Goal: Information Seeking & Learning: Find specific page/section

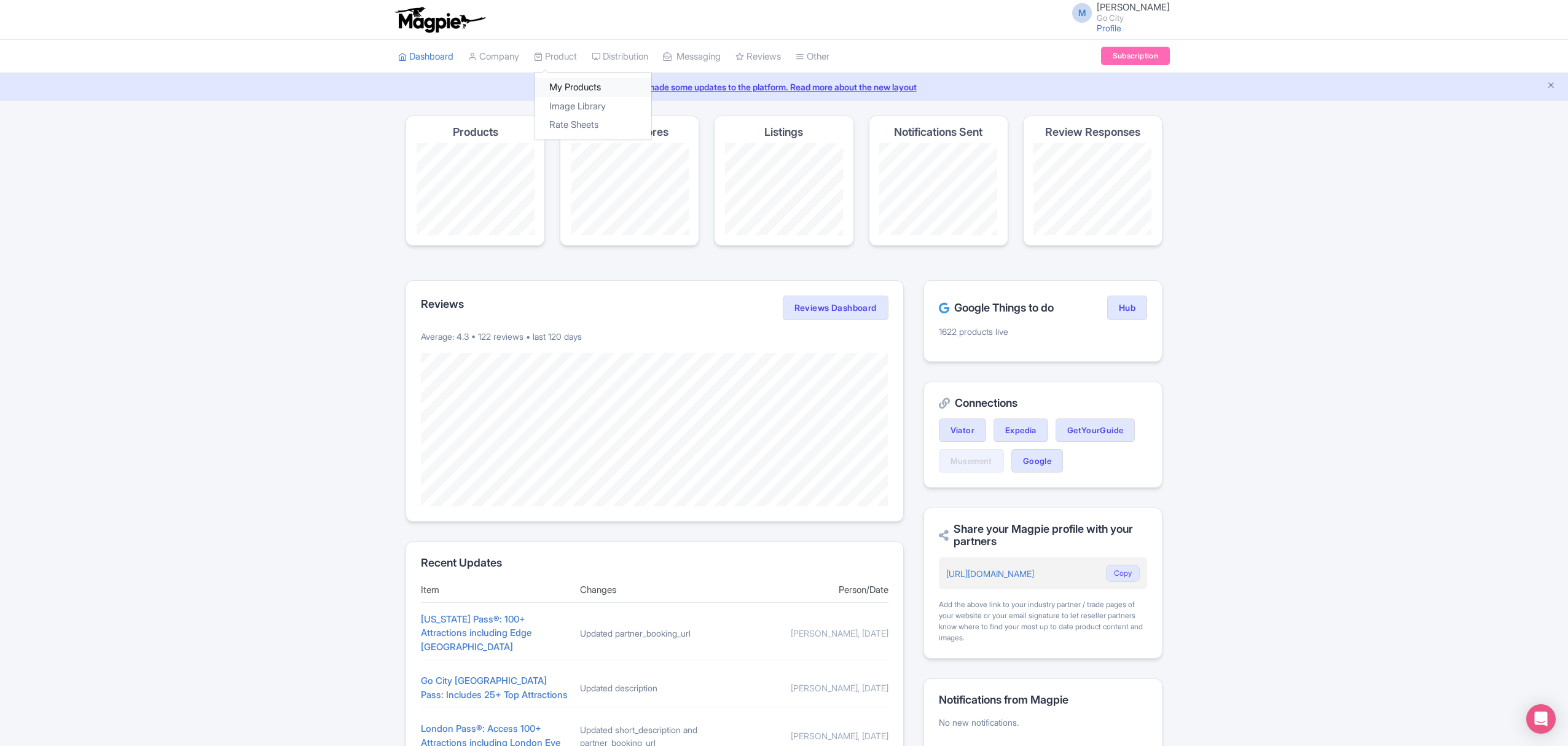
click at [595, 87] on link "My Products" at bounding box center [593, 87] width 117 height 19
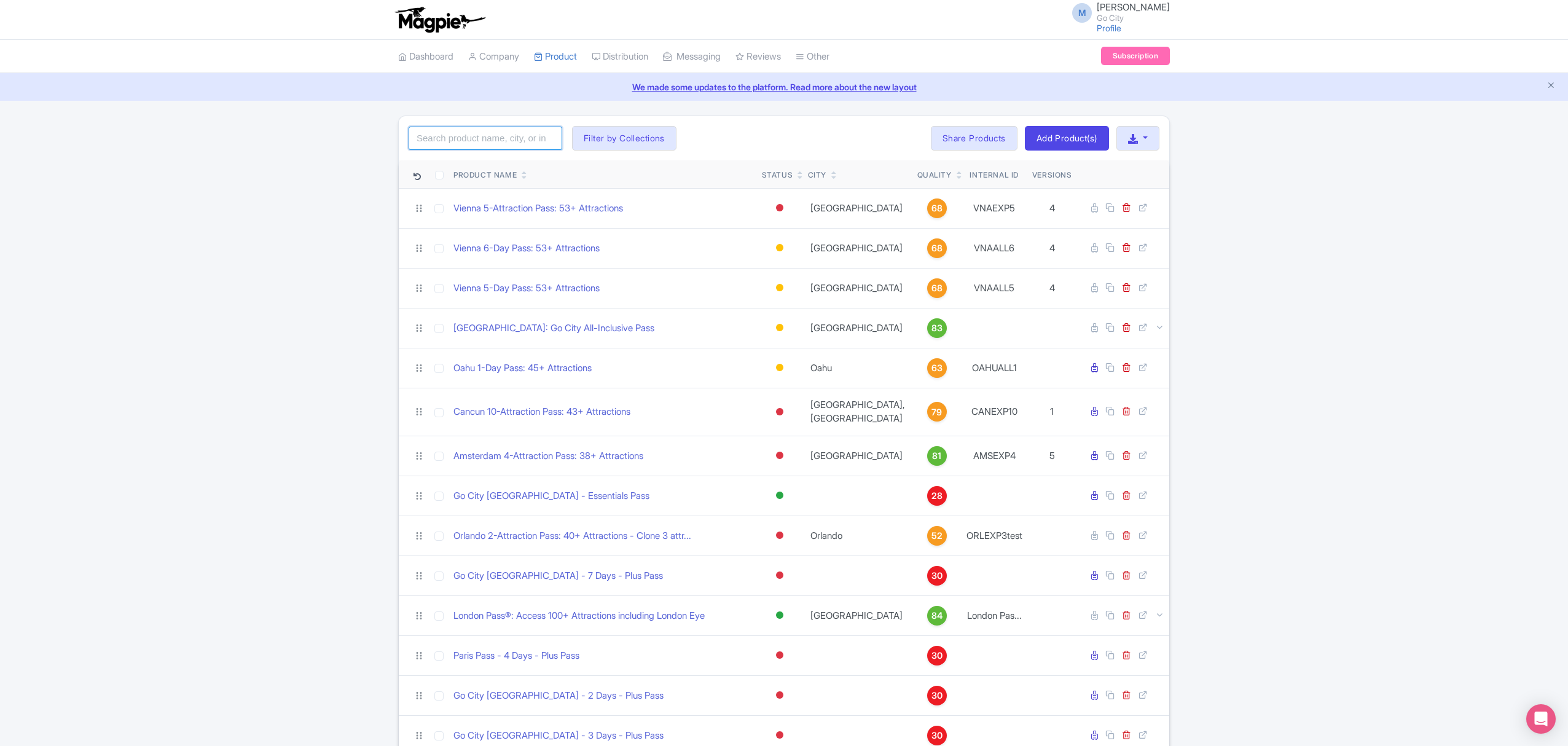
click at [505, 135] on input "search" at bounding box center [485, 138] width 154 height 23
click button "Search" at bounding box center [0, 0] width 0 height 0
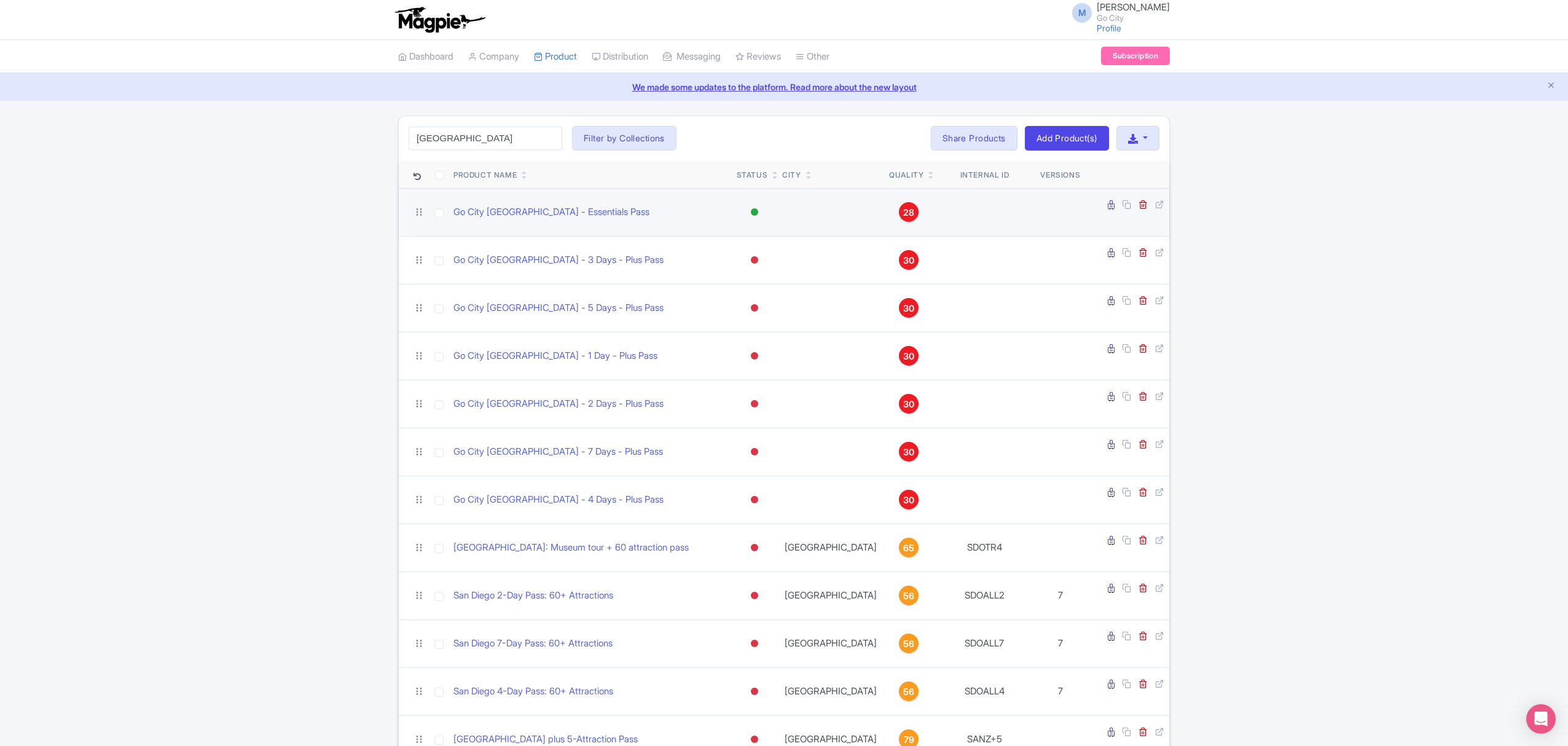
click at [759, 210] on div at bounding box center [754, 212] width 7 height 7
click at [760, 229] on div "Active" at bounding box center [724, 234] width 72 height 23
click at [778, 209] on td "Active Inactive Building Archived" at bounding box center [754, 212] width 46 height 48
click at [761, 209] on div at bounding box center [754, 212] width 12 height 18
click at [760, 251] on div "Inactive" at bounding box center [724, 256] width 72 height 23
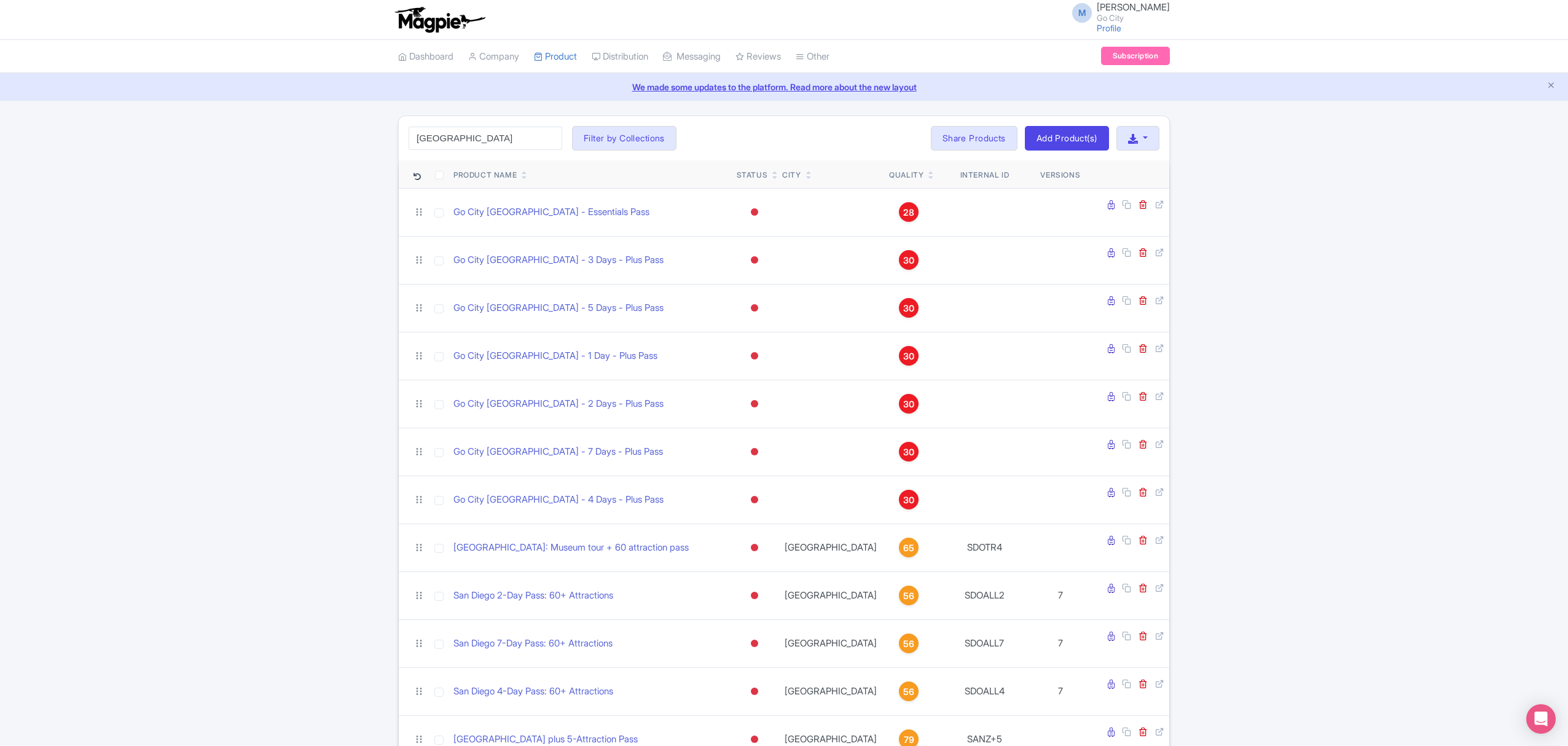
click at [479, 142] on input "[GEOGRAPHIC_DATA]" at bounding box center [485, 138] width 154 height 23
type input "[GEOGRAPHIC_DATA]"
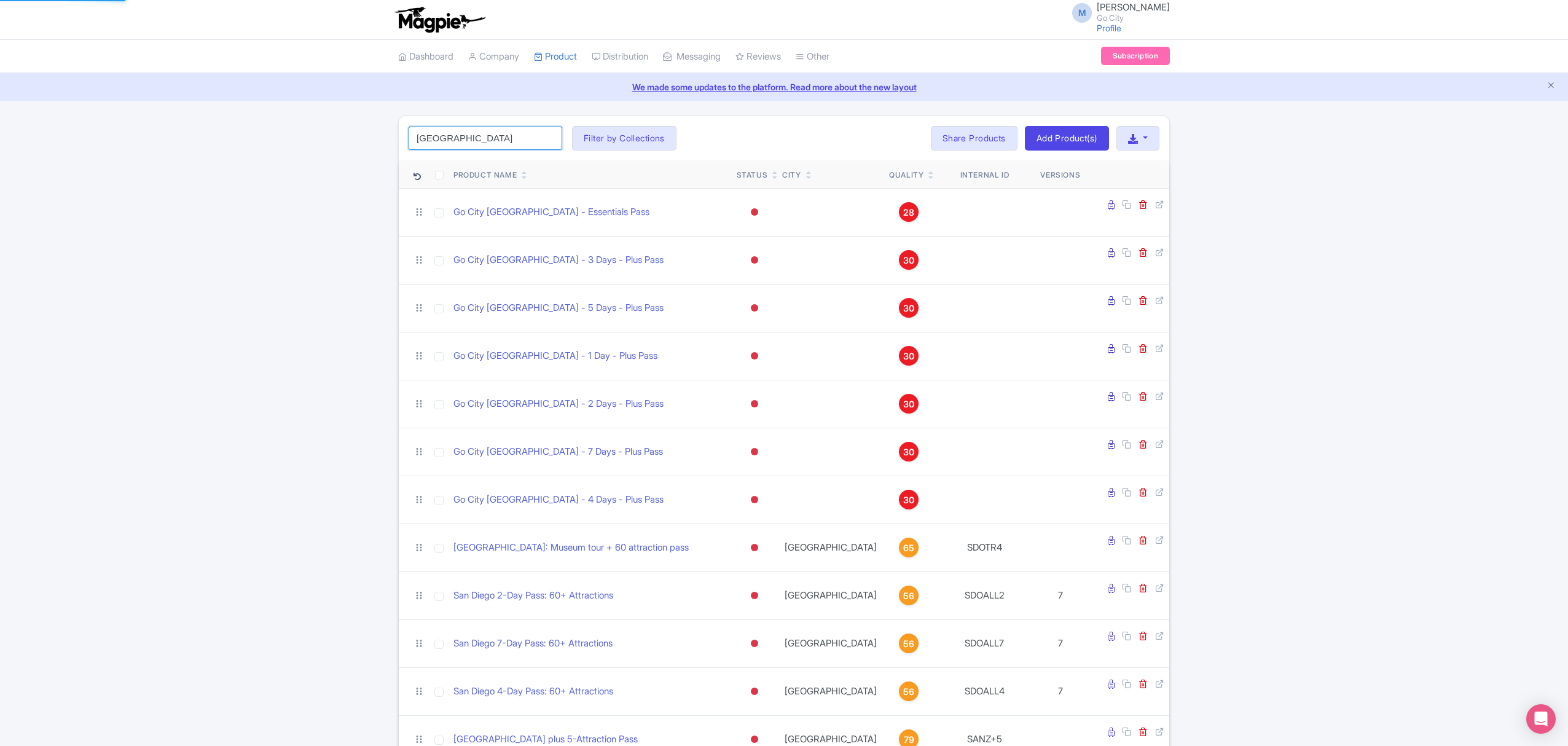
click button "Search" at bounding box center [0, 0] width 0 height 0
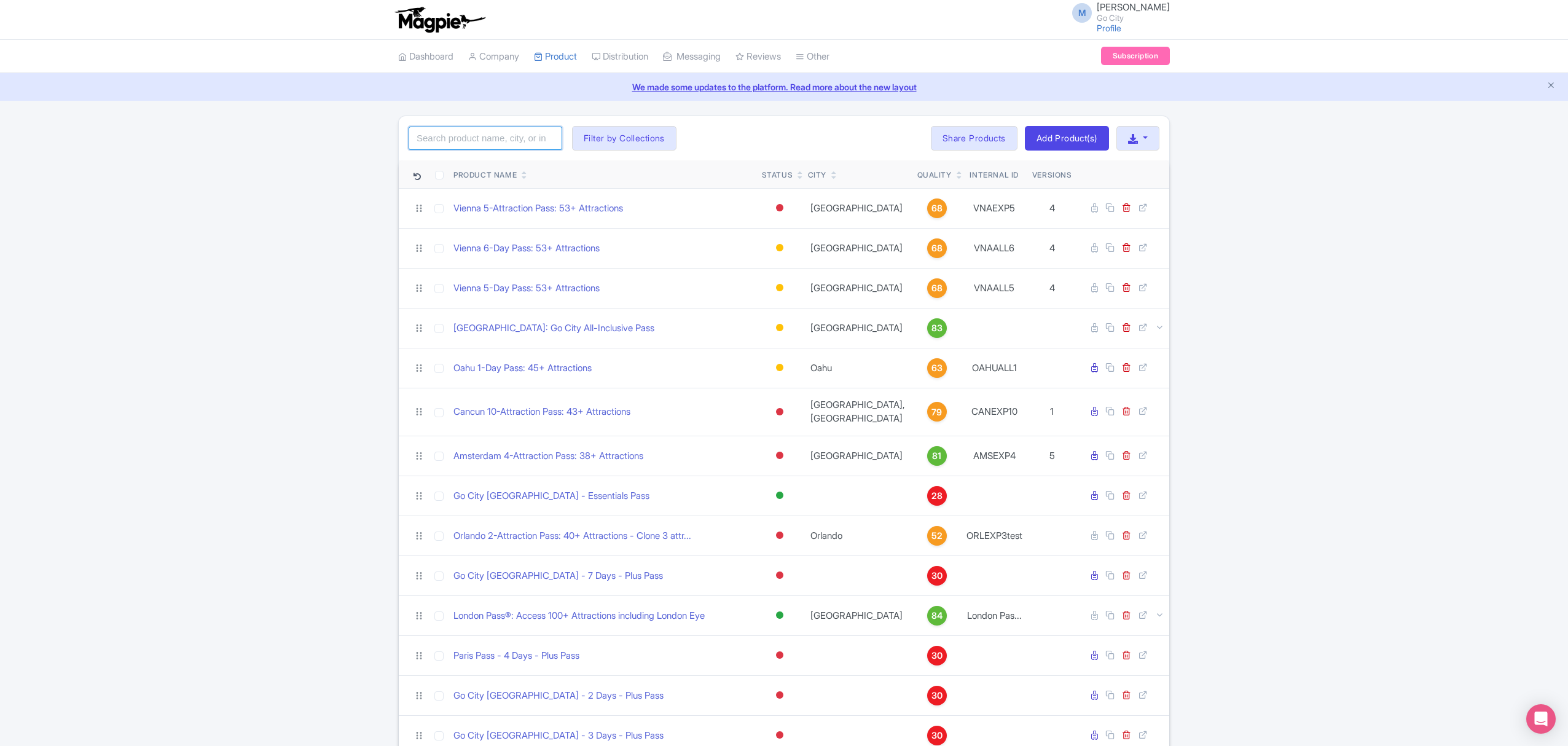
click at [484, 138] on input "search" at bounding box center [485, 138] width 154 height 23
click button "Search" at bounding box center [0, 0] width 0 height 0
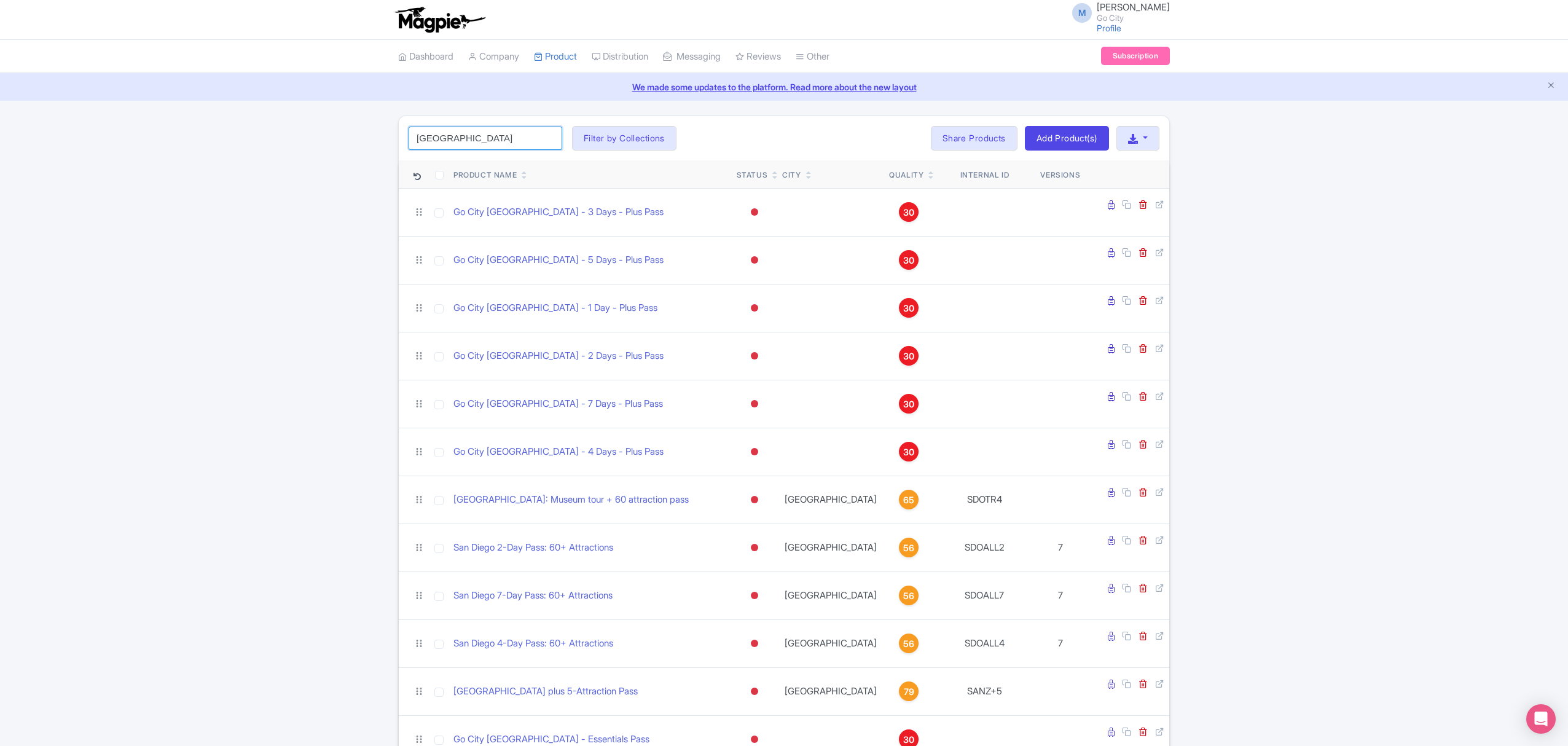
click at [488, 133] on input "[GEOGRAPHIC_DATA]" at bounding box center [485, 138] width 154 height 23
type input "london pass"
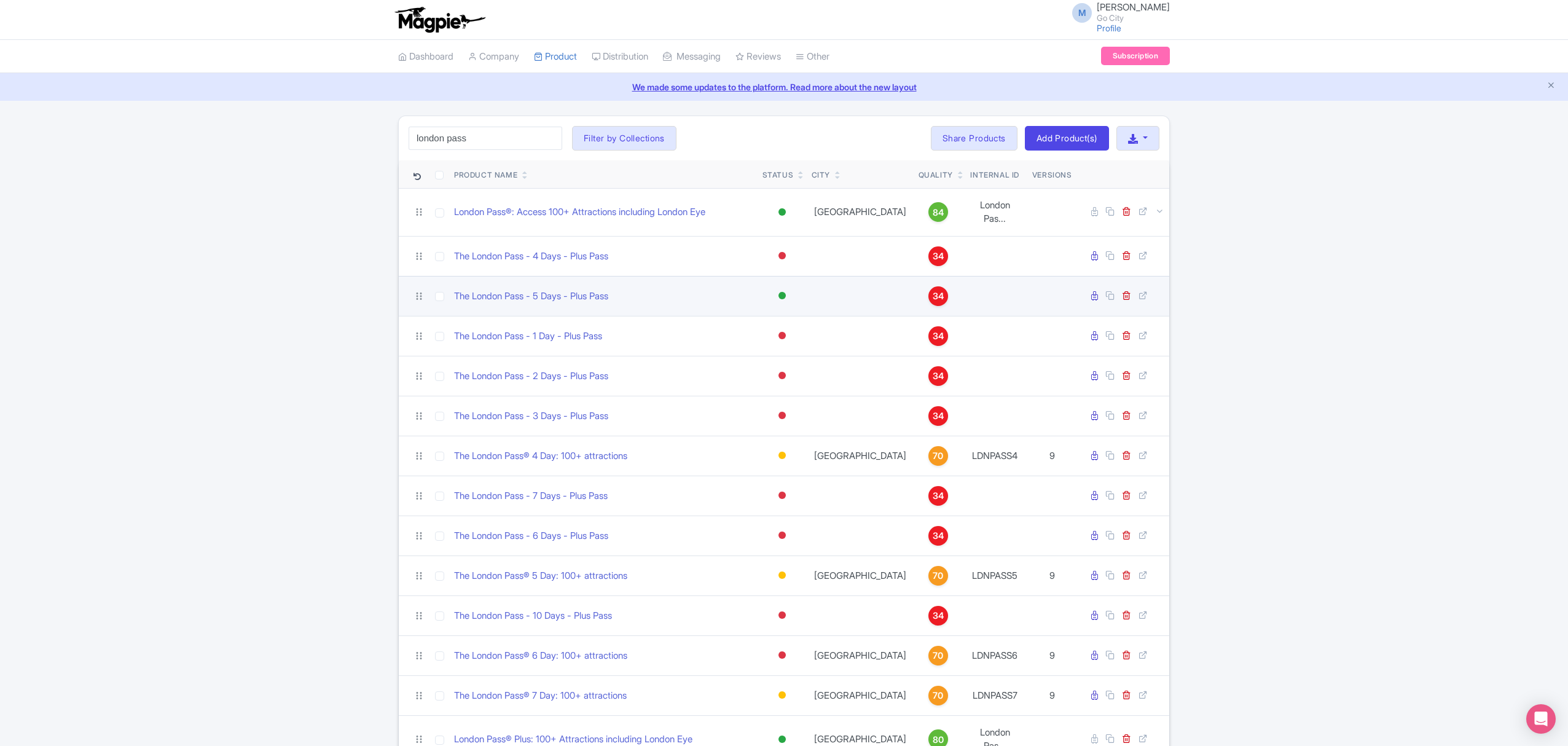
click at [779, 292] on div at bounding box center [782, 296] width 7 height 7
click at [764, 330] on div "Inactive" at bounding box center [751, 340] width 72 height 23
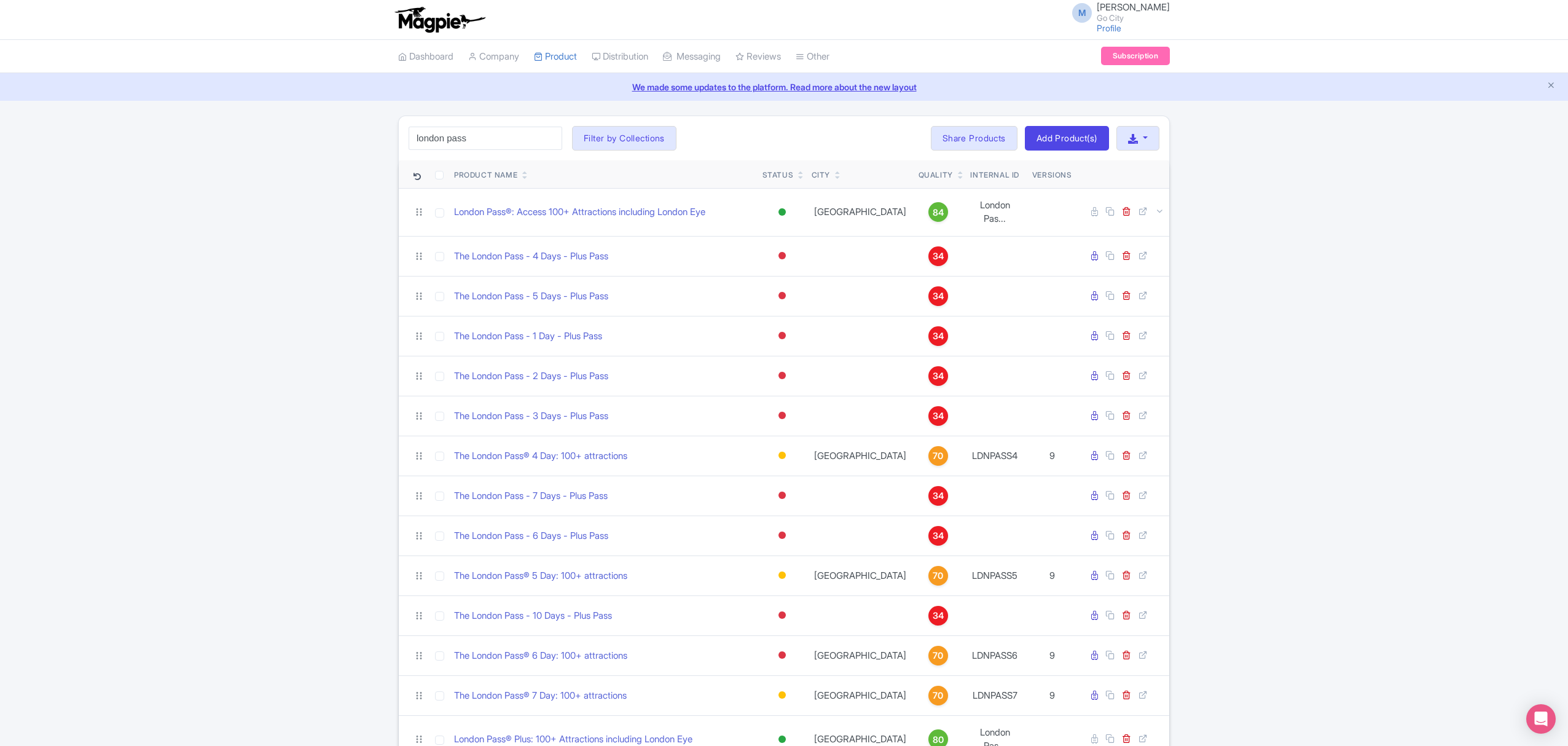
click at [1129, 14] on small "Go City" at bounding box center [1133, 18] width 73 height 8
click at [1030, 25] on div "M [PERSON_NAME] Go City Profile Users Settings Sign out" at bounding box center [784, 19] width 772 height 35
click at [837, 53] on li "Other Help Documents Connections View All Magpie Products Magpie Pricing" at bounding box center [812, 56] width 49 height 33
click at [1141, 8] on span "[PERSON_NAME]" at bounding box center [1133, 7] width 73 height 12
